Goal: Information Seeking & Learning: Learn about a topic

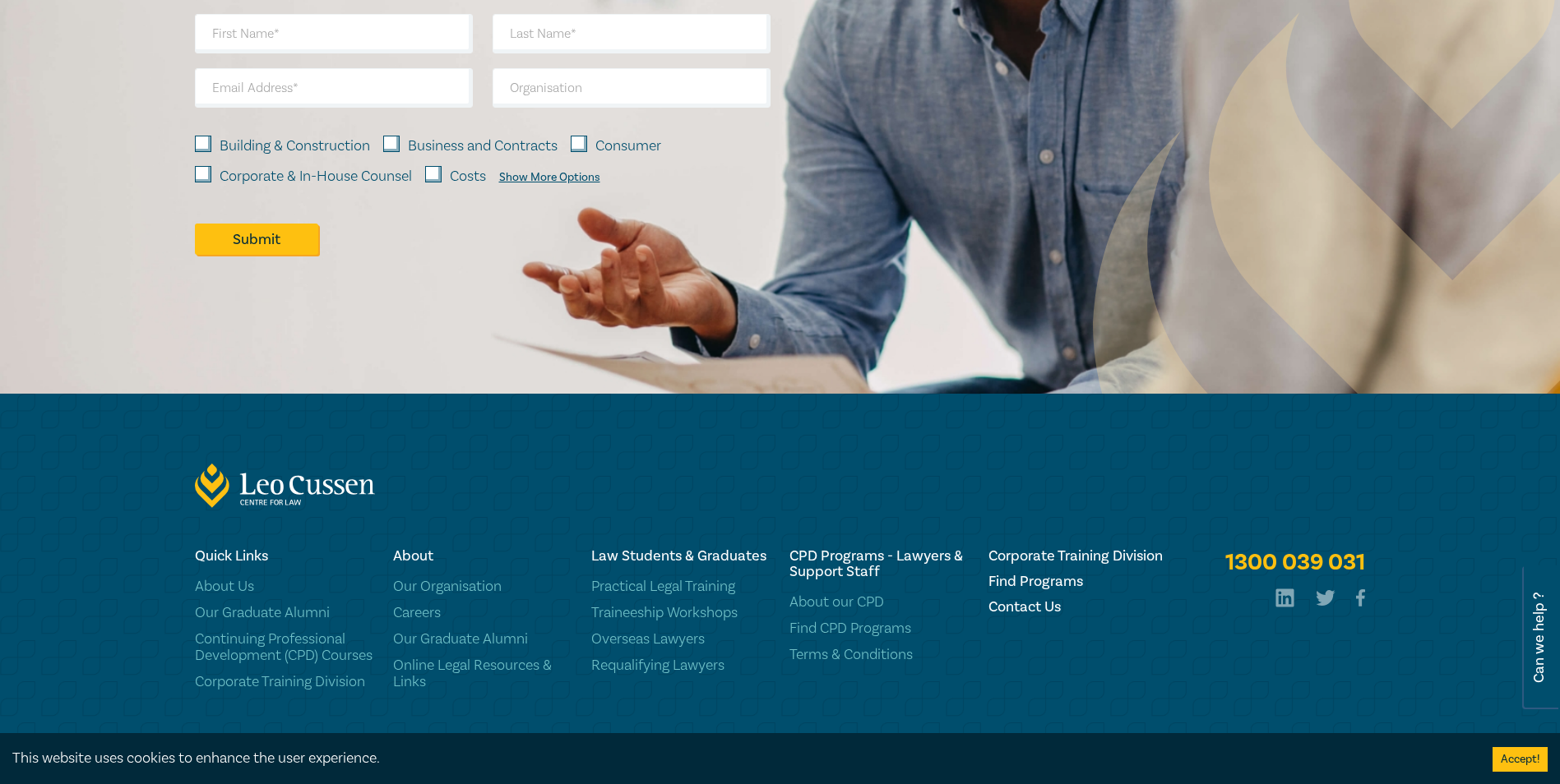
scroll to position [1460, 0]
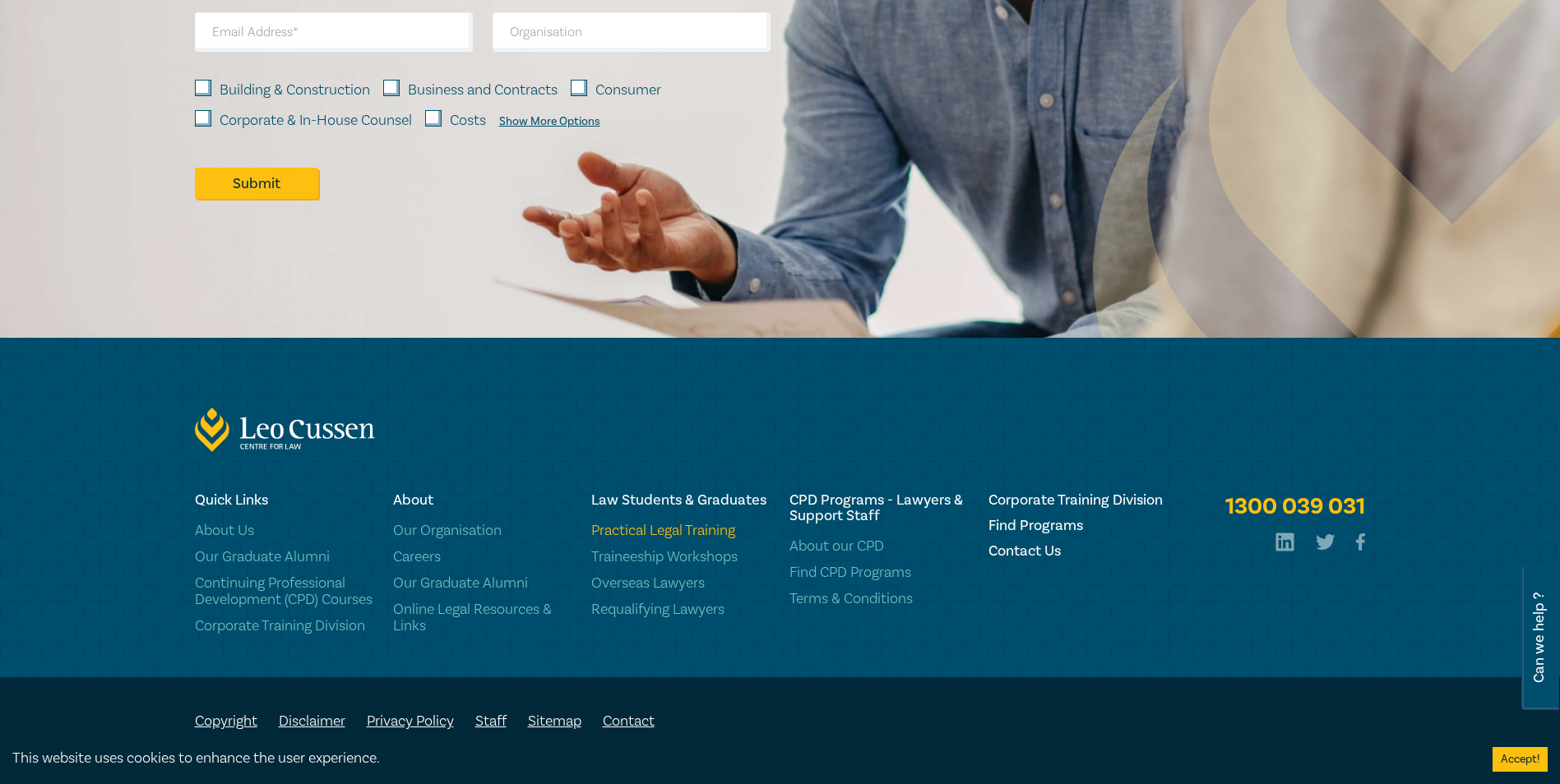
click at [667, 523] on link "Practical Legal Training" at bounding box center [681, 531] width 178 height 16
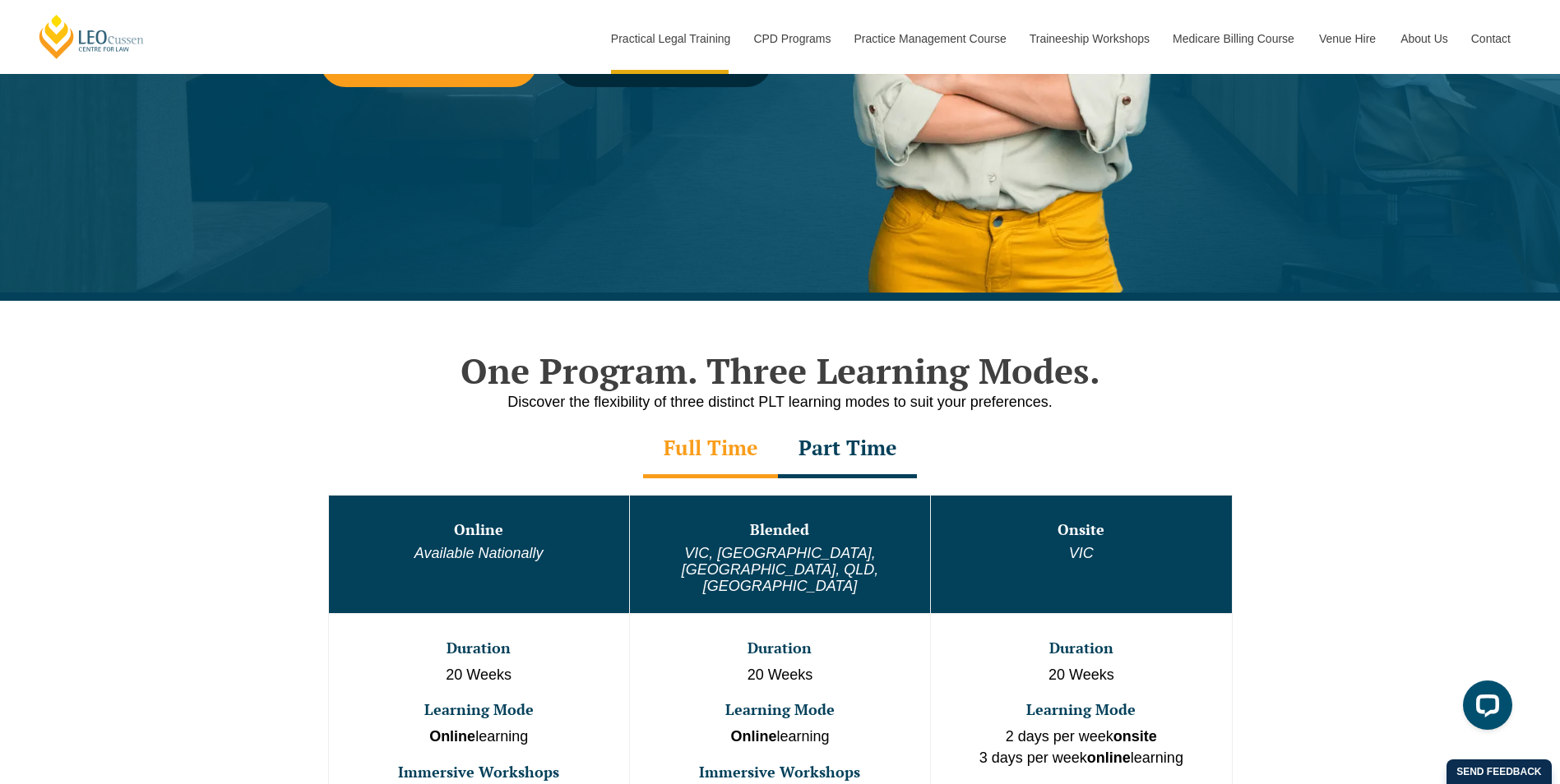
scroll to position [657, 0]
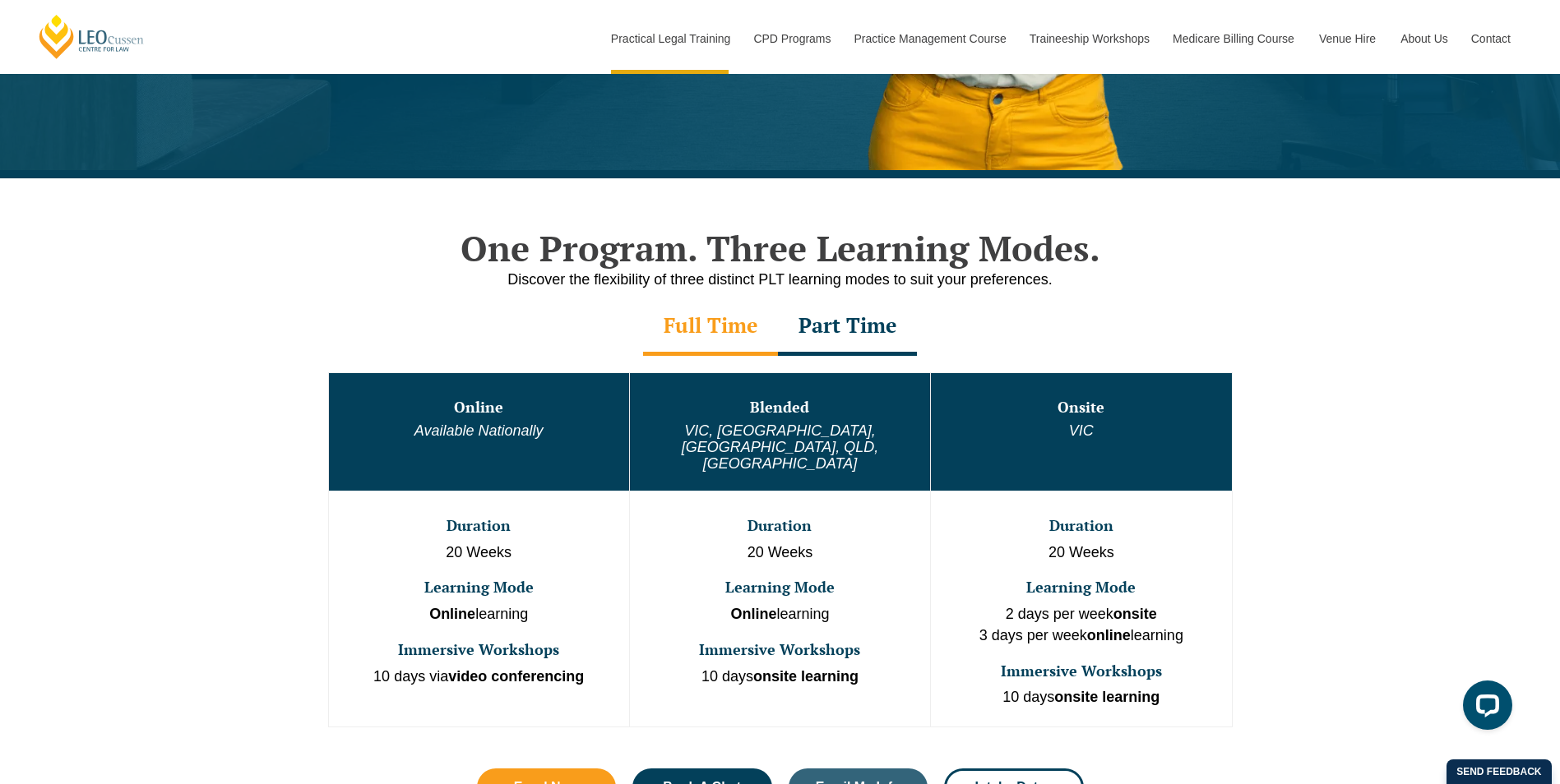
click at [801, 331] on div "Part Time" at bounding box center [847, 327] width 139 height 58
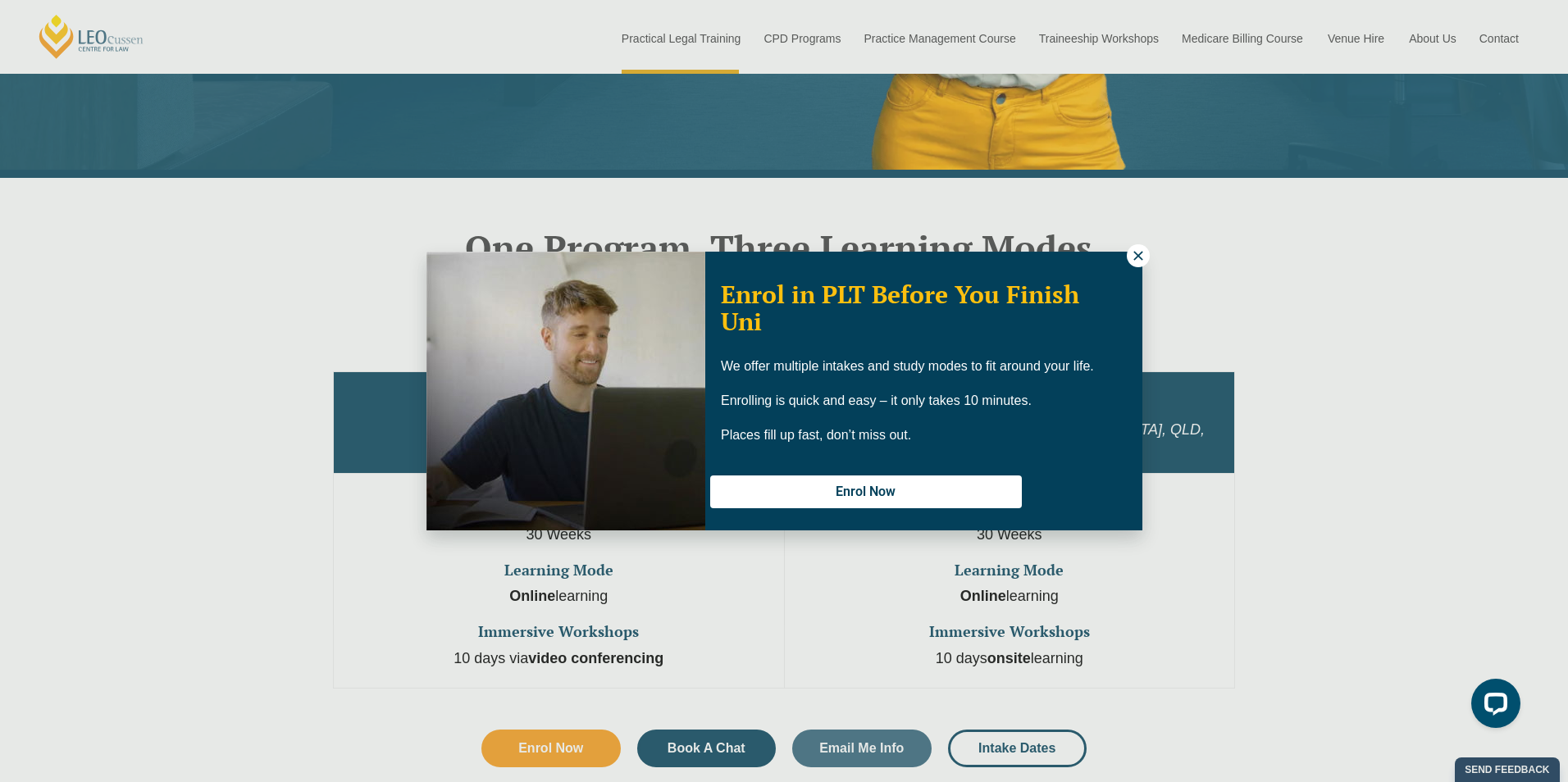
click at [1134, 250] on icon at bounding box center [1138, 256] width 15 height 15
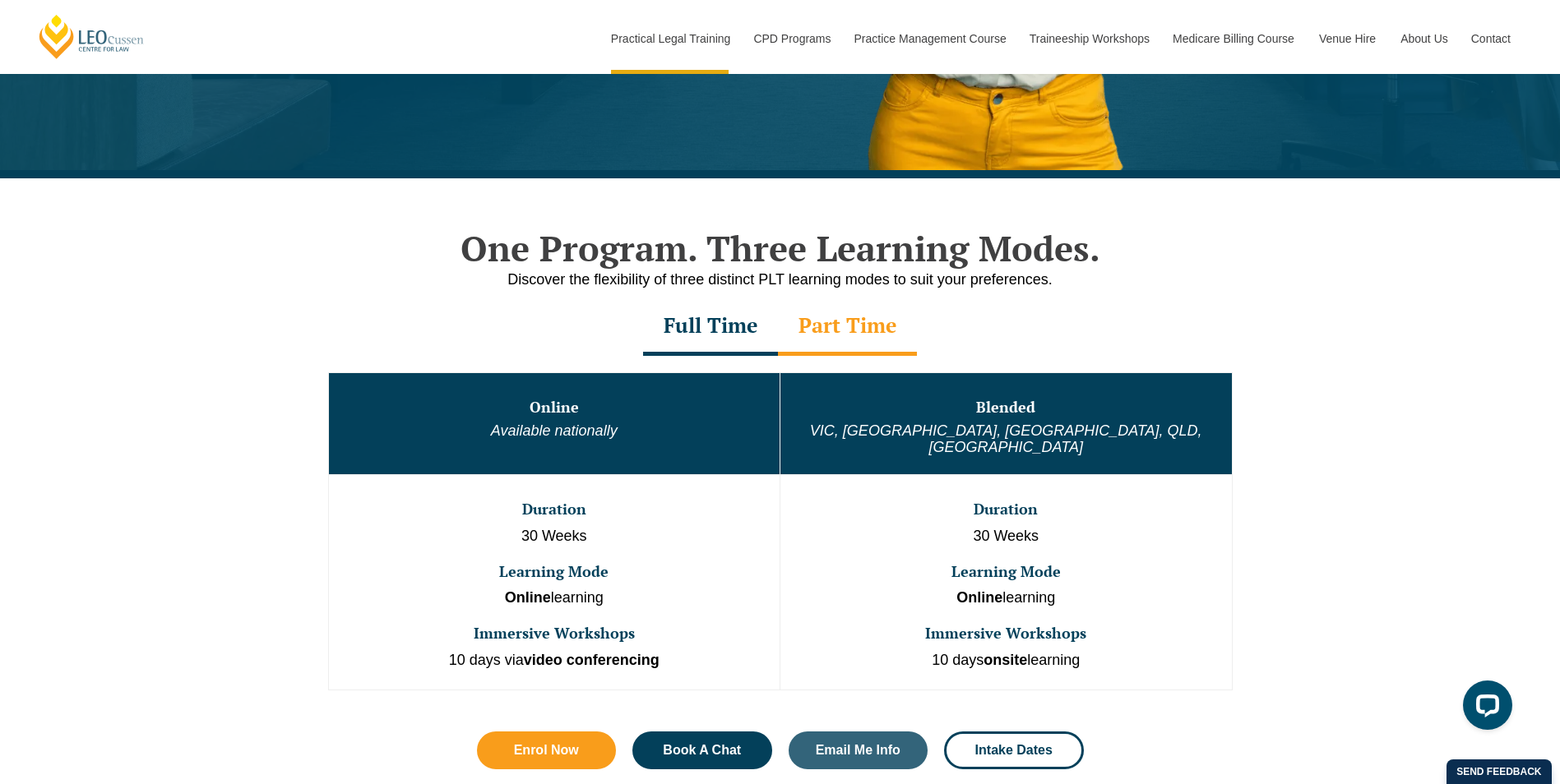
click at [678, 316] on div "Full Time" at bounding box center [710, 327] width 135 height 58
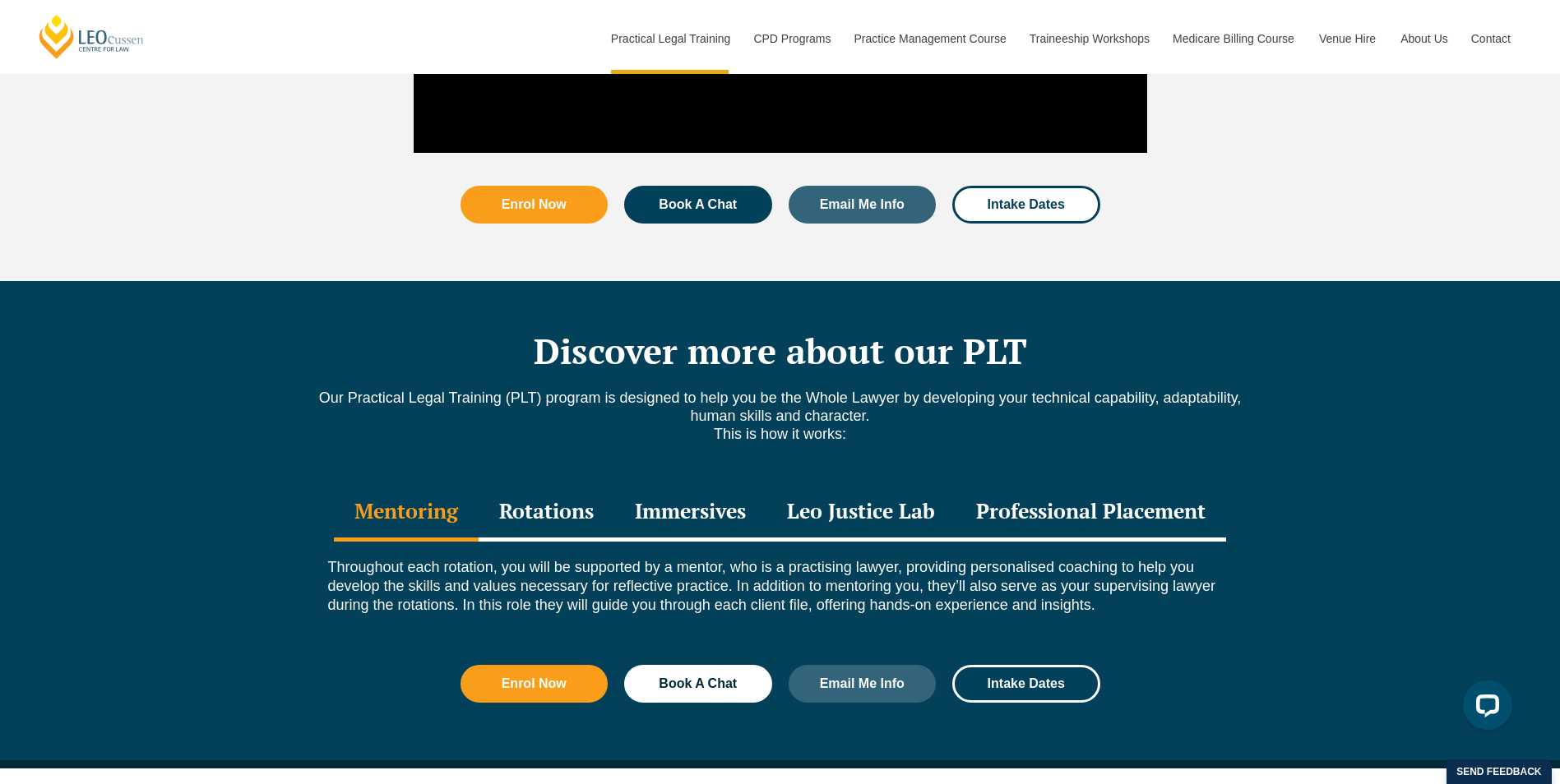
scroll to position [2055, 0]
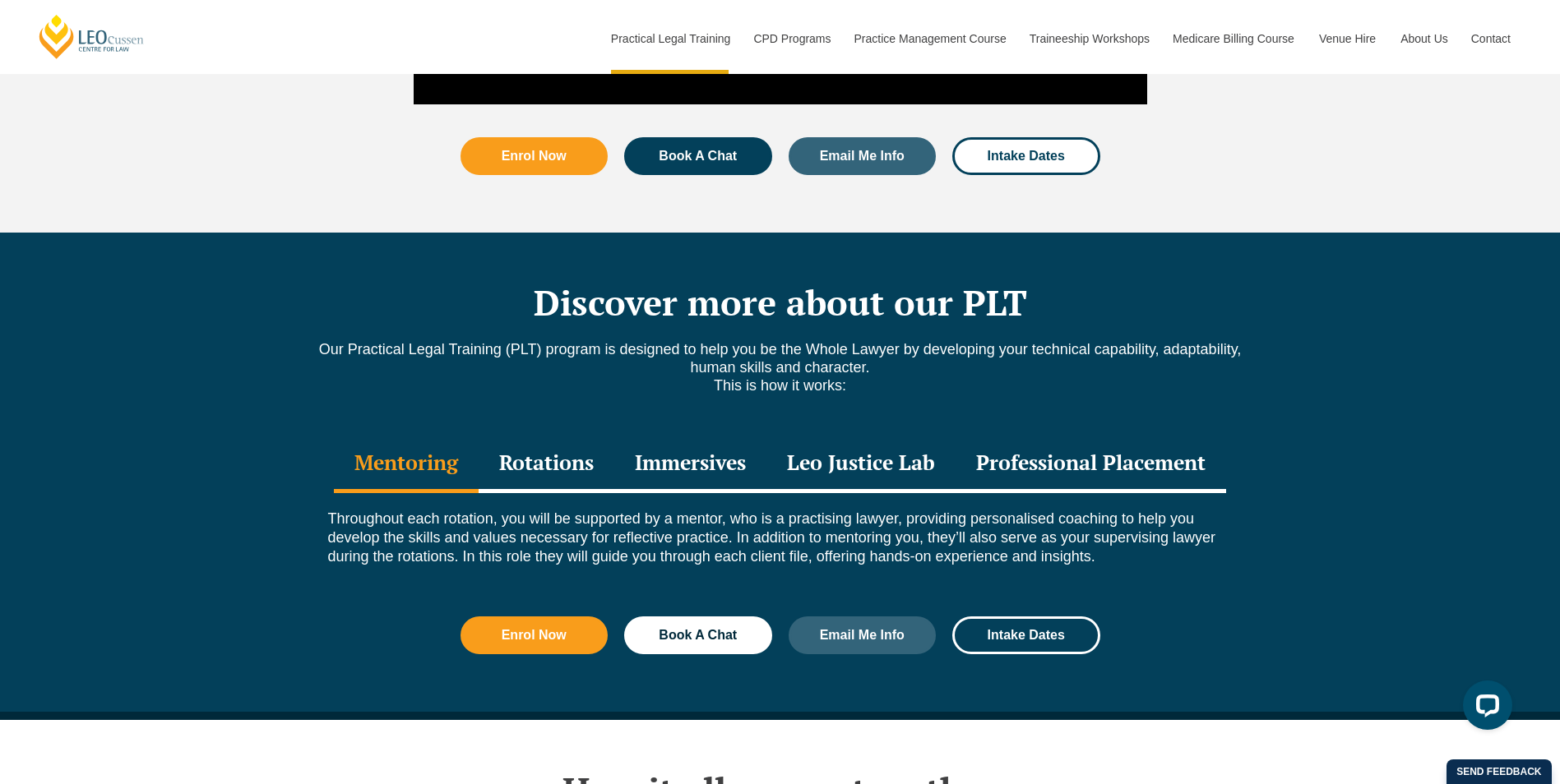
click at [1160, 436] on div "Professional Placement" at bounding box center [1090, 464] width 271 height 58
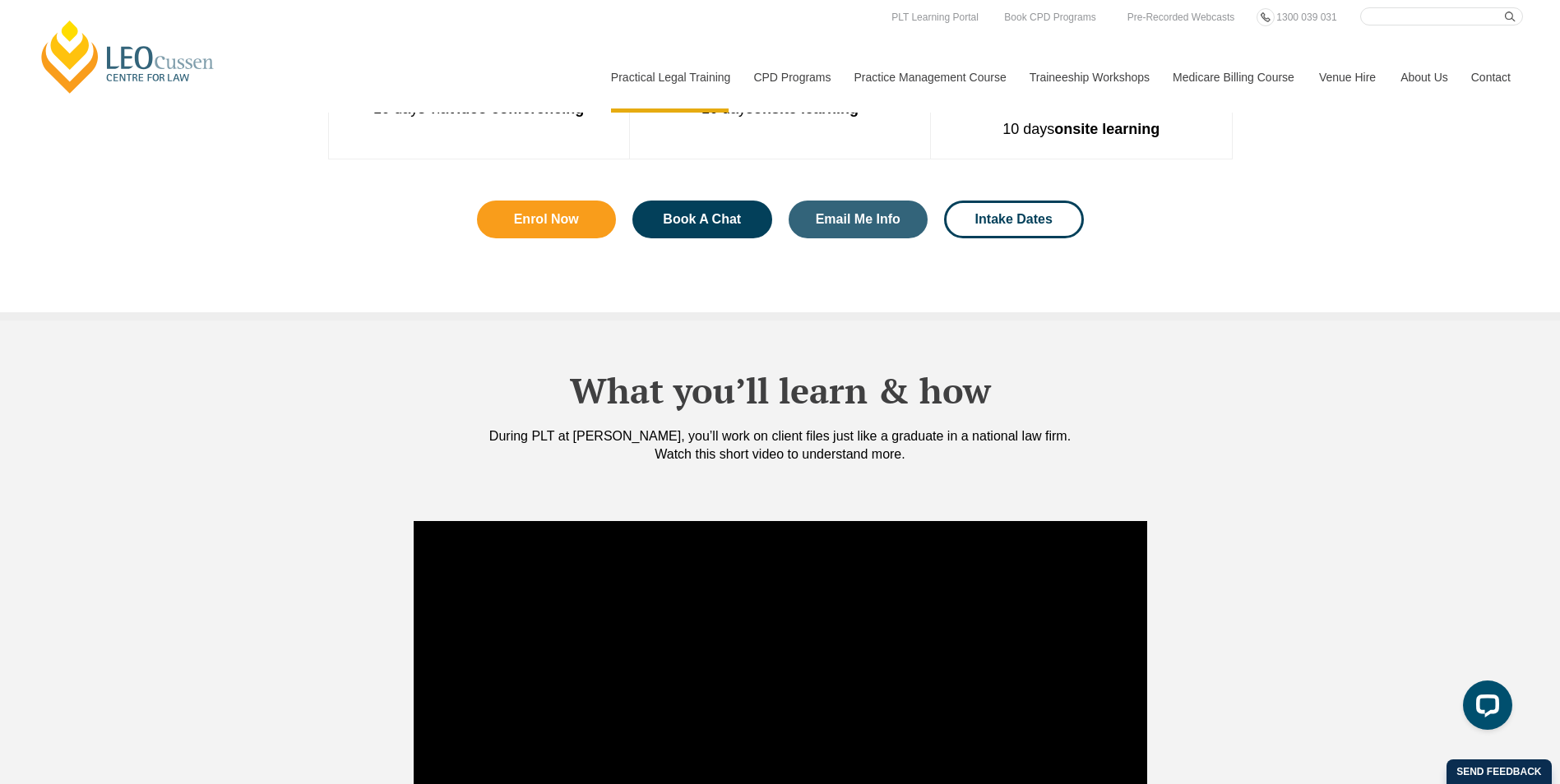
scroll to position [1151, 0]
